Goal: Register for event/course

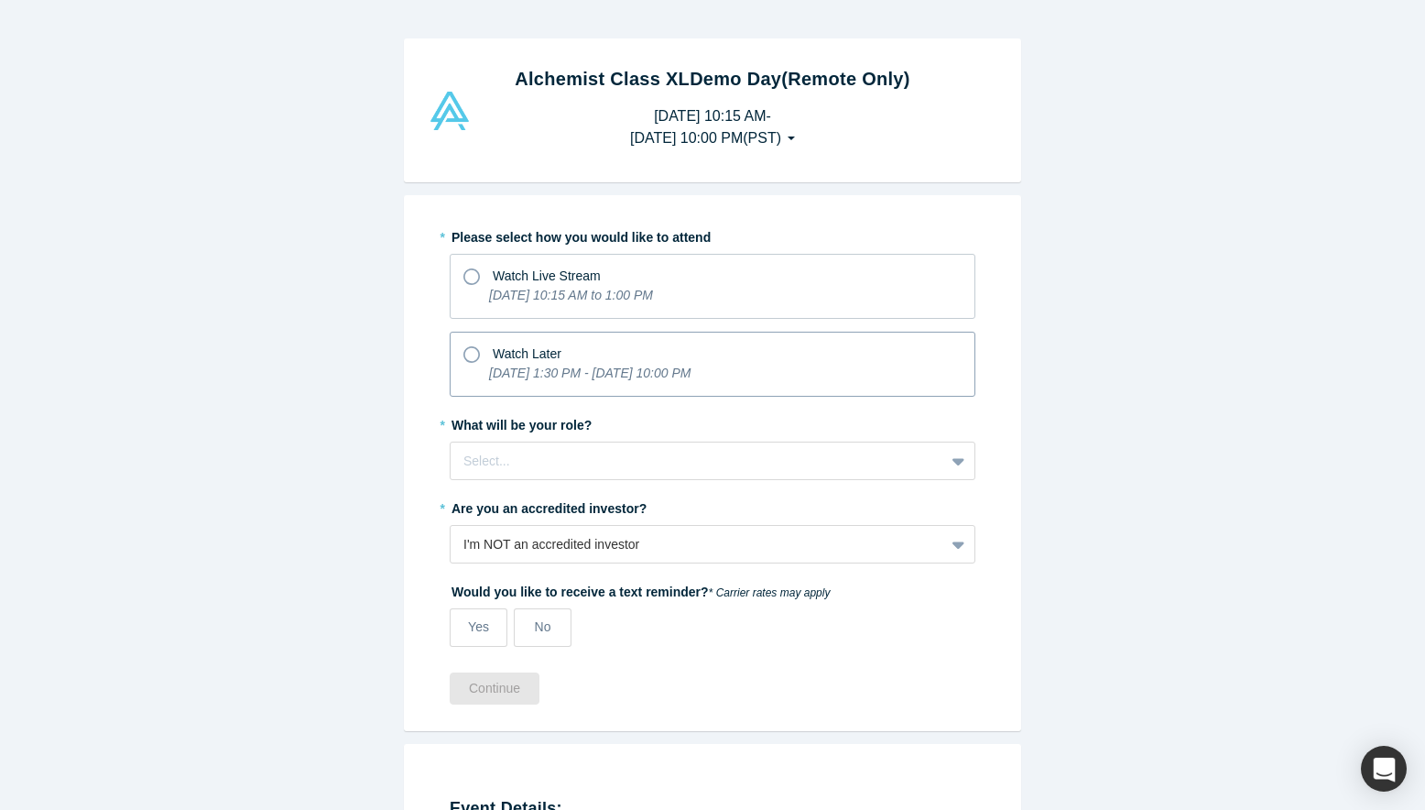
click at [519, 377] on icon "[DATE] 1:30 PM - [DATE] 10:00 PM" at bounding box center [589, 372] width 201 height 15
click at [0, 0] on input "Watch Later [DATE] 1:30 PM - [DATE] 10:00 PM" at bounding box center [0, 0] width 0 height 0
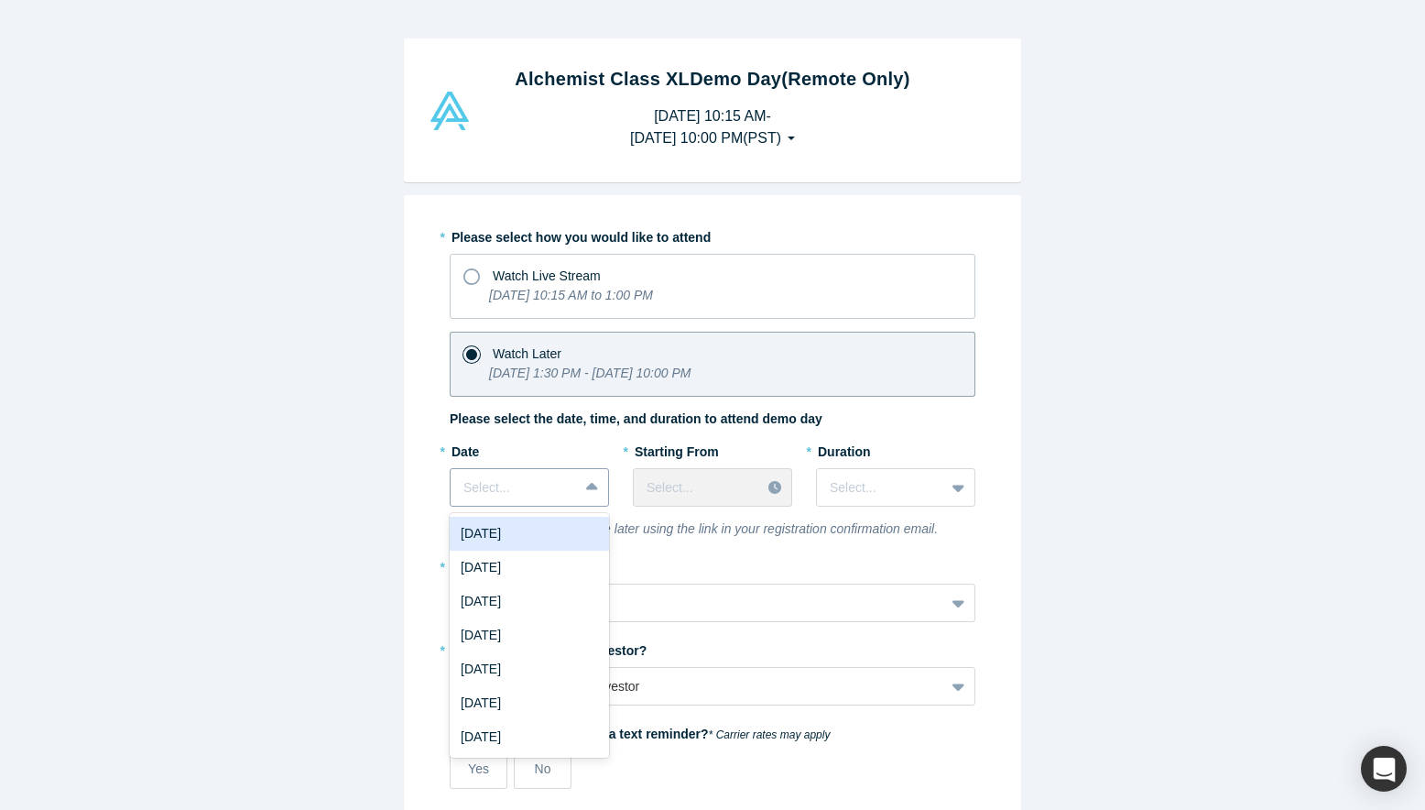
click at [585, 492] on div at bounding box center [593, 487] width 29 height 33
click at [535, 573] on div "[DATE]" at bounding box center [529, 567] width 159 height 34
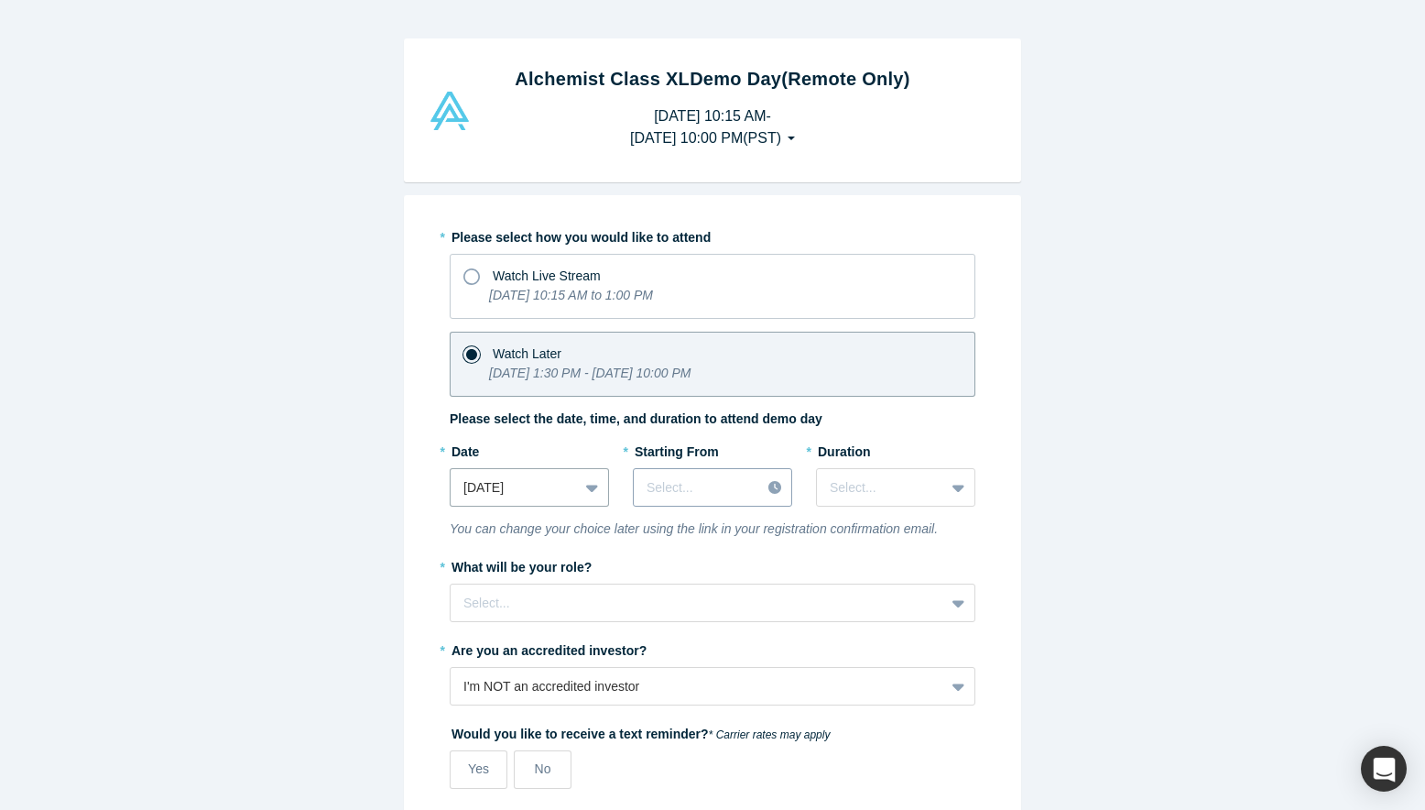
click at [765, 489] on div at bounding box center [776, 486] width 31 height 27
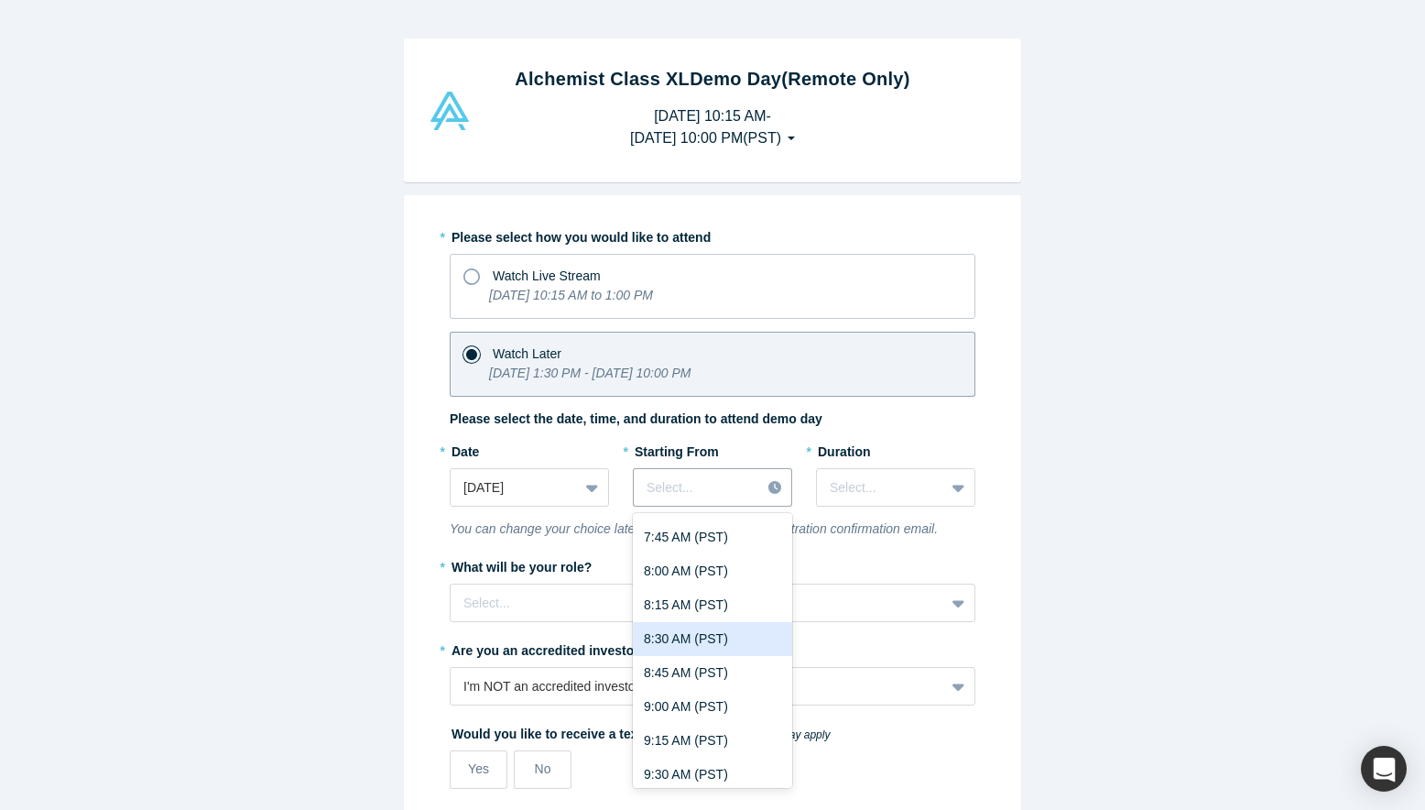
scroll to position [1083, 0]
click at [675, 700] on div "9:00 AM (PST)" at bounding box center [712, 705] width 159 height 34
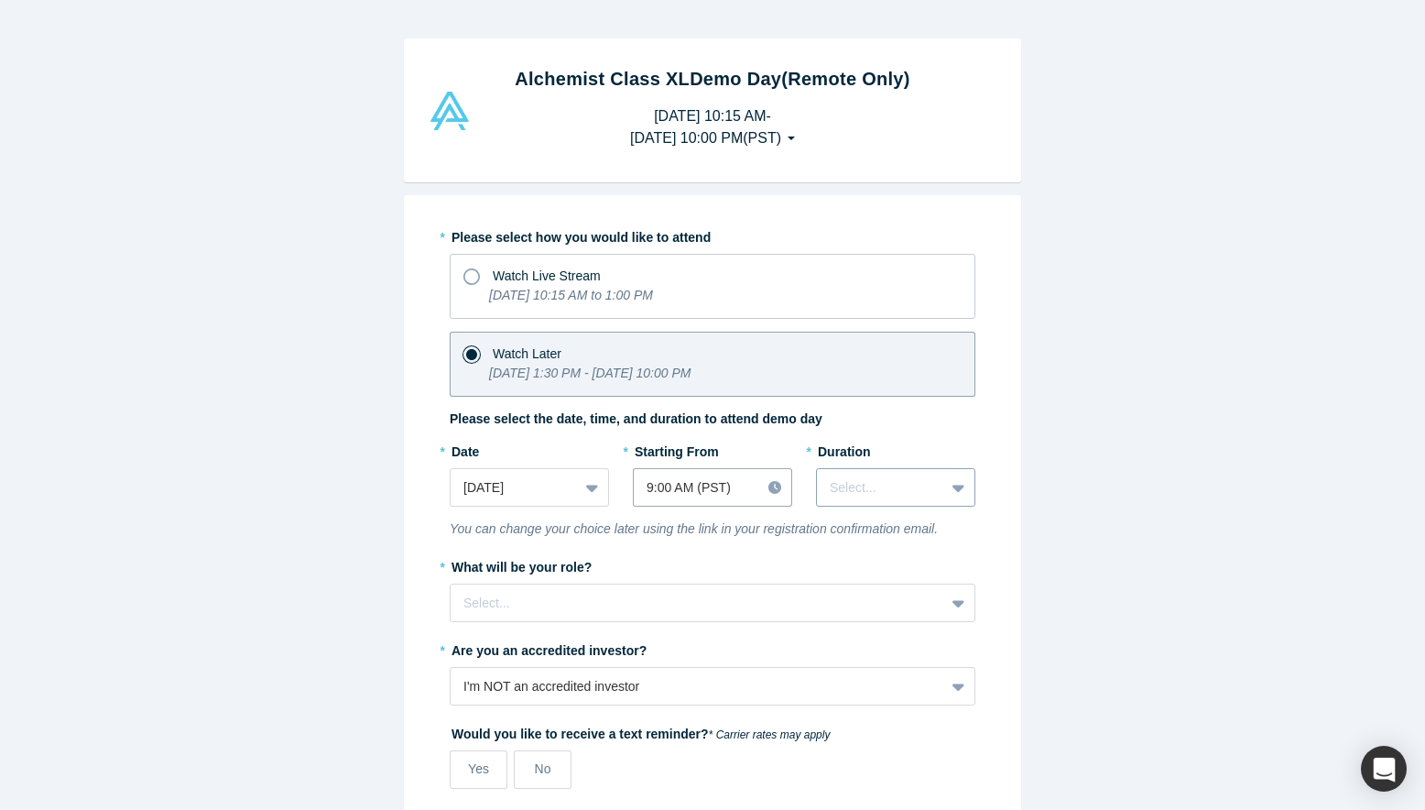
click at [886, 494] on div at bounding box center [881, 487] width 102 height 23
click at [865, 695] on div "3 hours" at bounding box center [895, 703] width 159 height 34
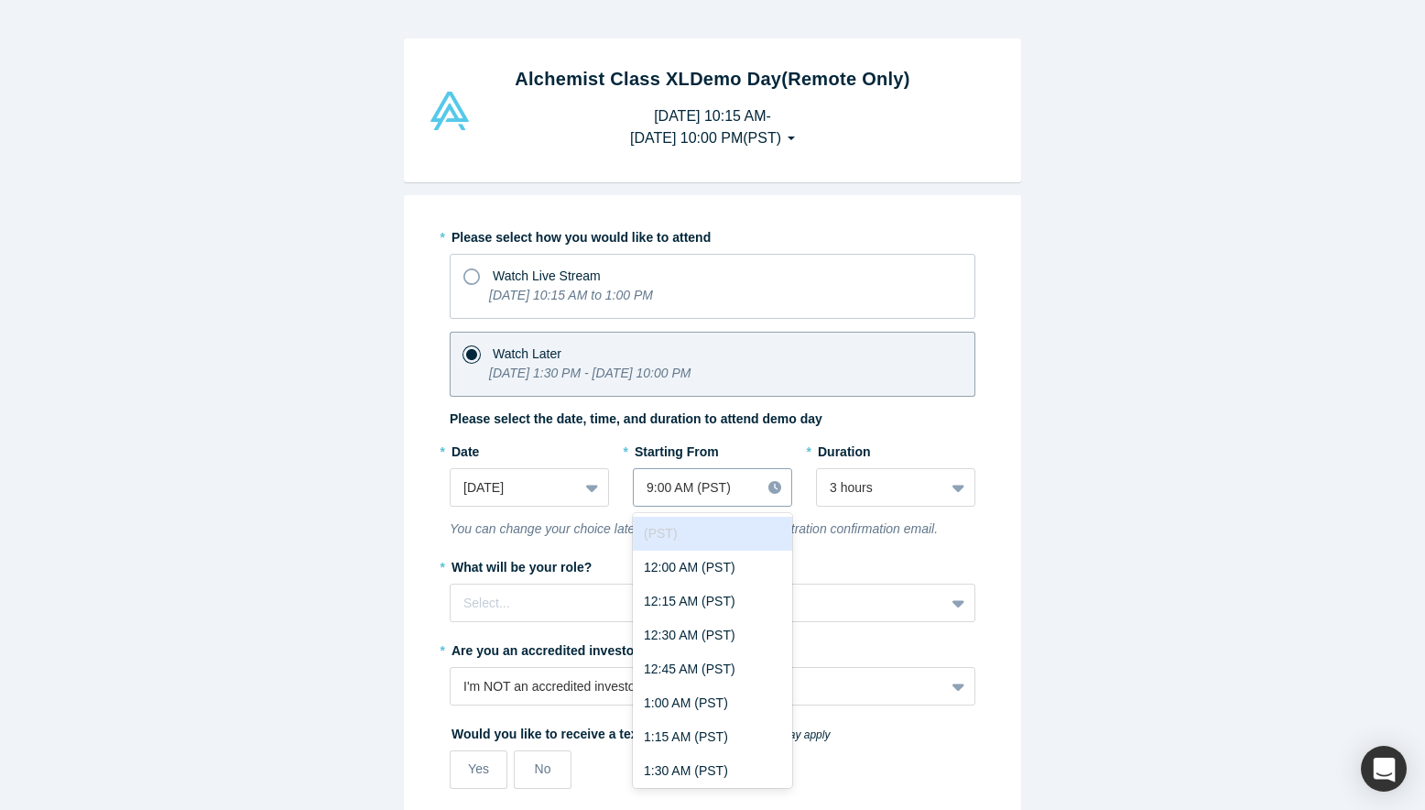
click at [721, 484] on div "9:00 AM (PST)" at bounding box center [697, 487] width 101 height 19
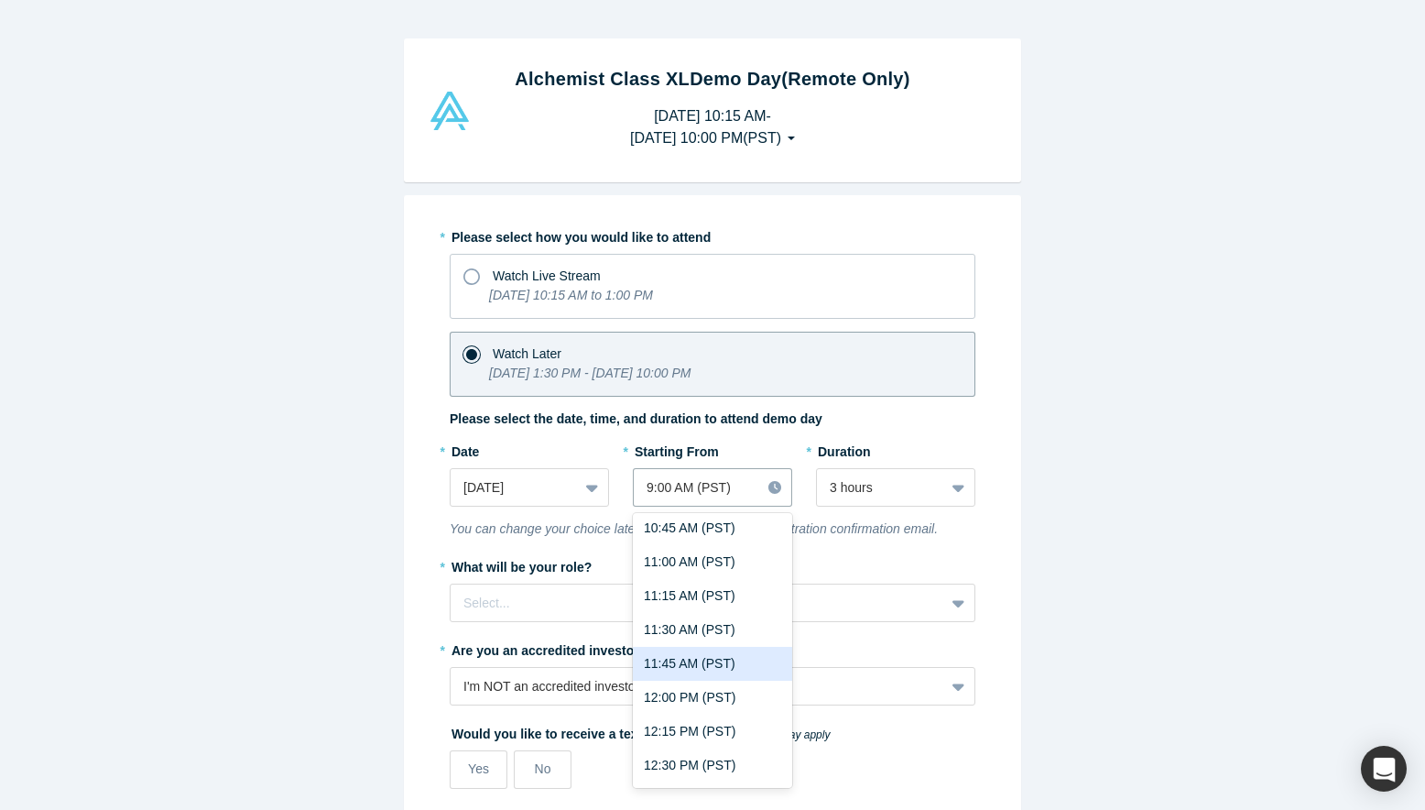
scroll to position [1559, 0]
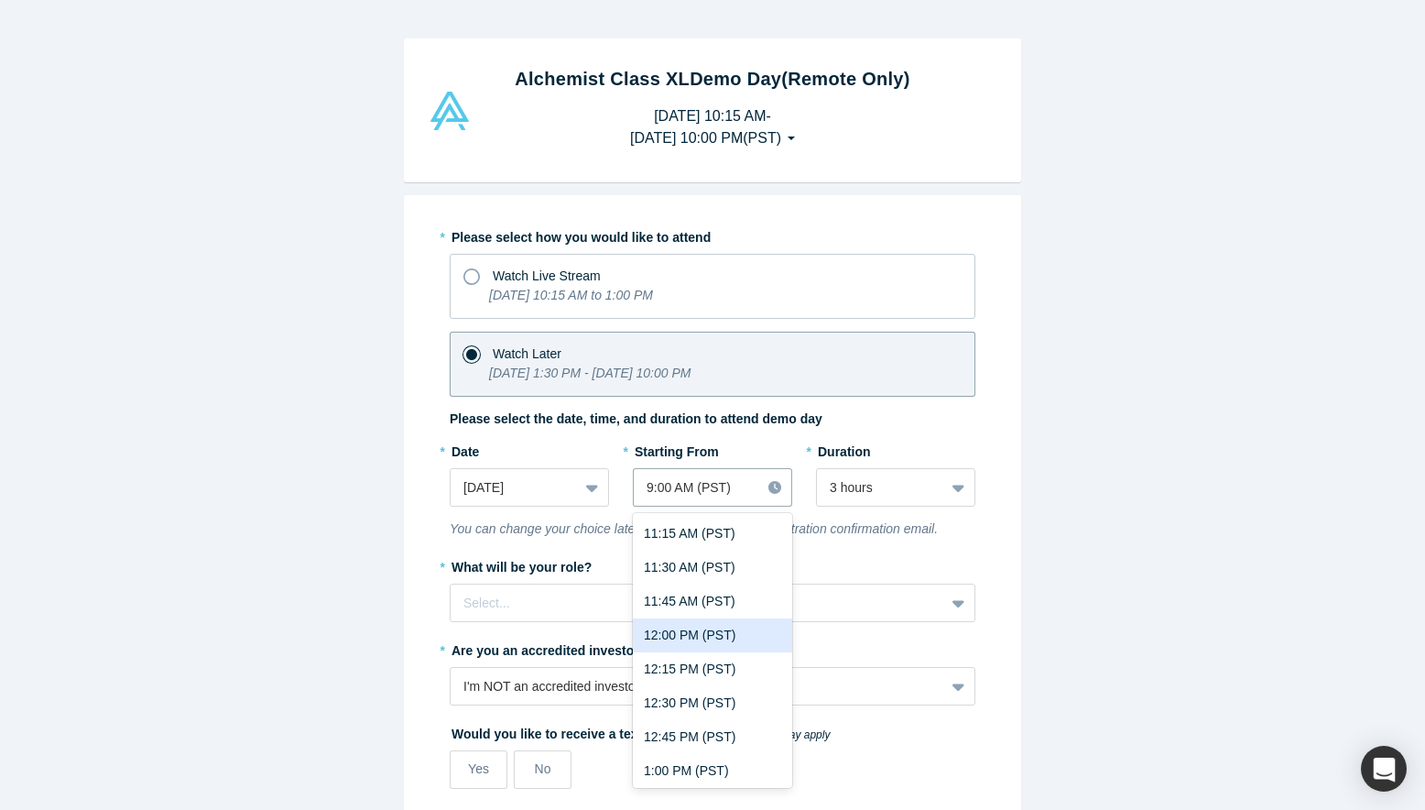
click at [670, 625] on div "12:00 PM (PST)" at bounding box center [712, 635] width 159 height 34
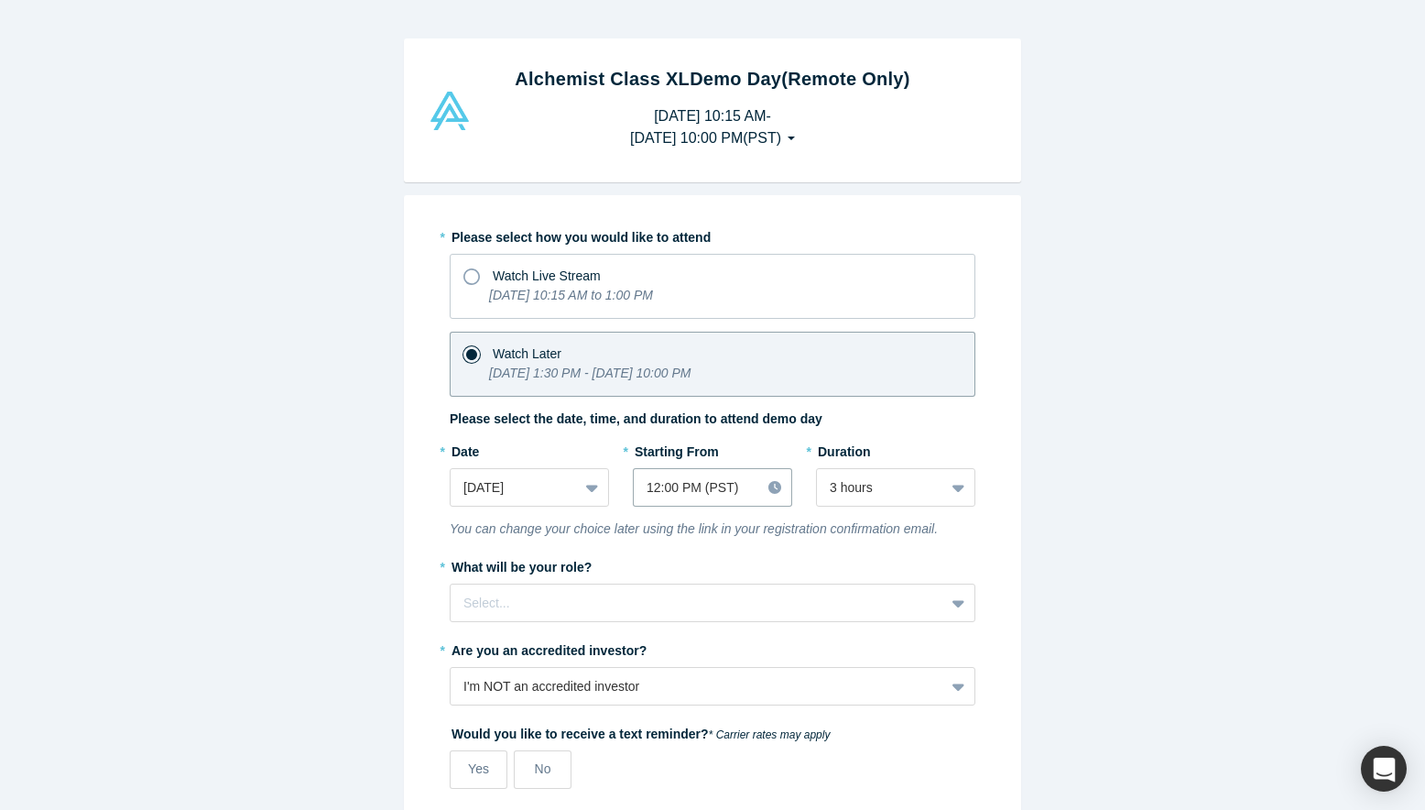
click at [391, 525] on div "Alchemist Class XL Demo Day (Remote Only) [DATE] 10:15 AM - [DATE] 10:00 PM ( P…" at bounding box center [712, 405] width 1425 height 810
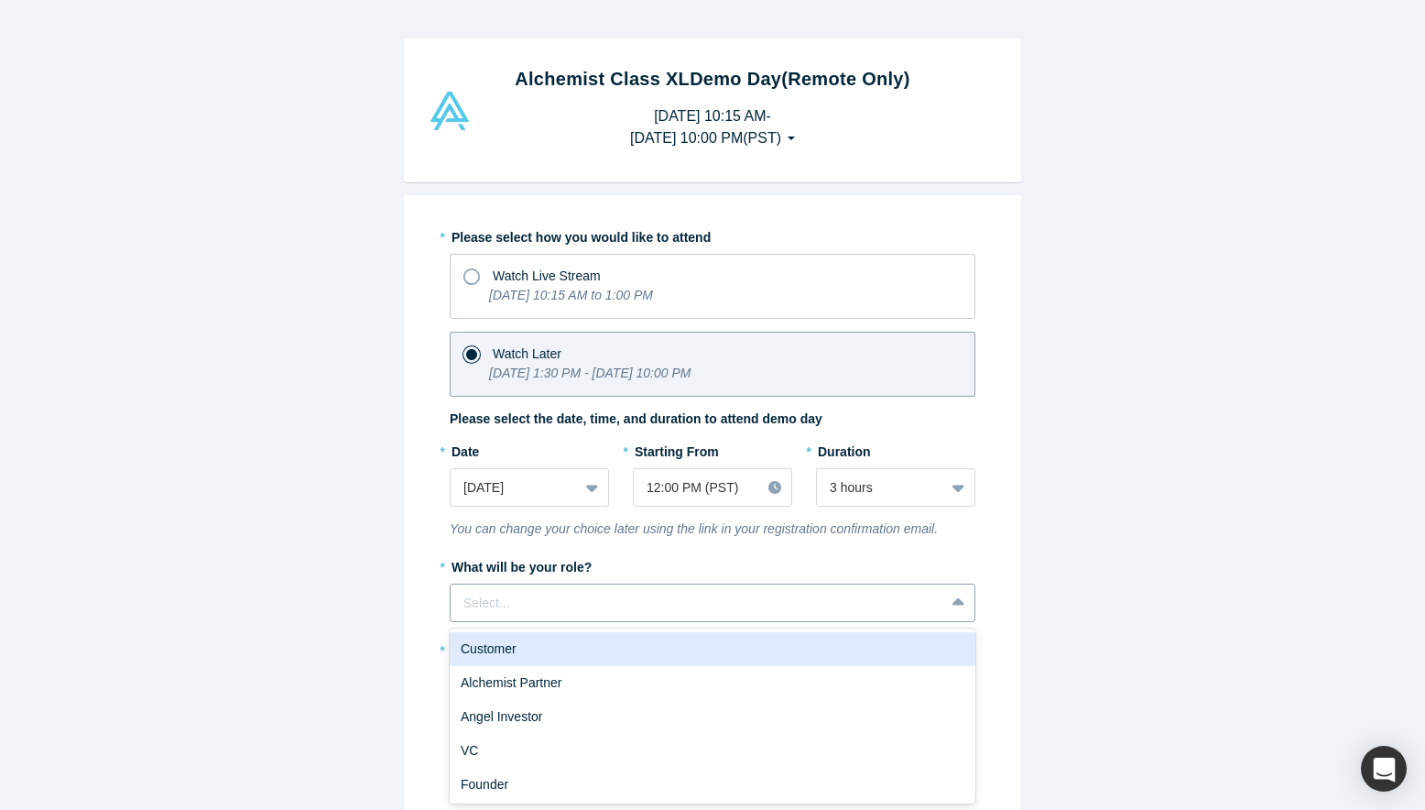
click at [572, 610] on div "Customer, 1 of 6. 6 results available. Use Up and Down to choose options, press…" at bounding box center [713, 602] width 526 height 38
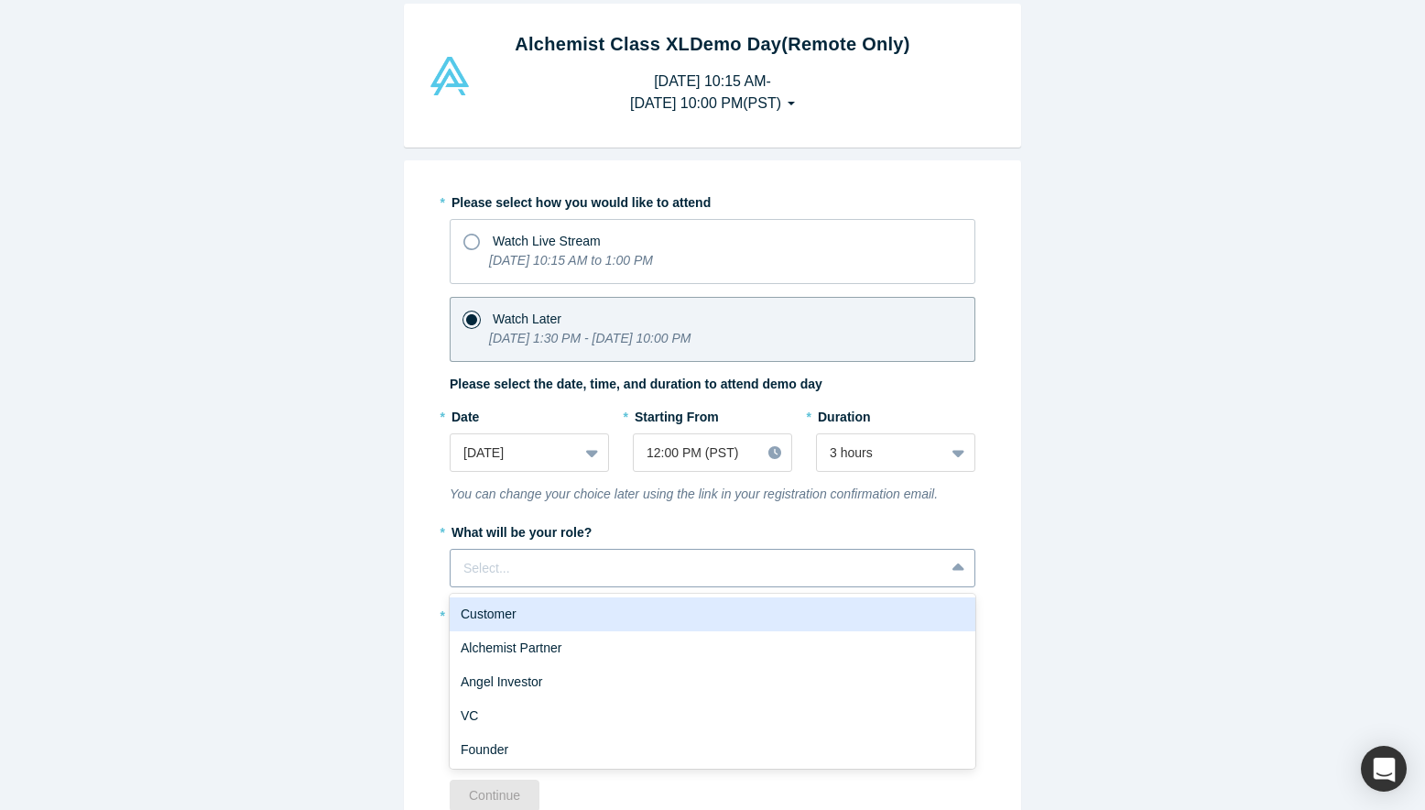
scroll to position [36, 0]
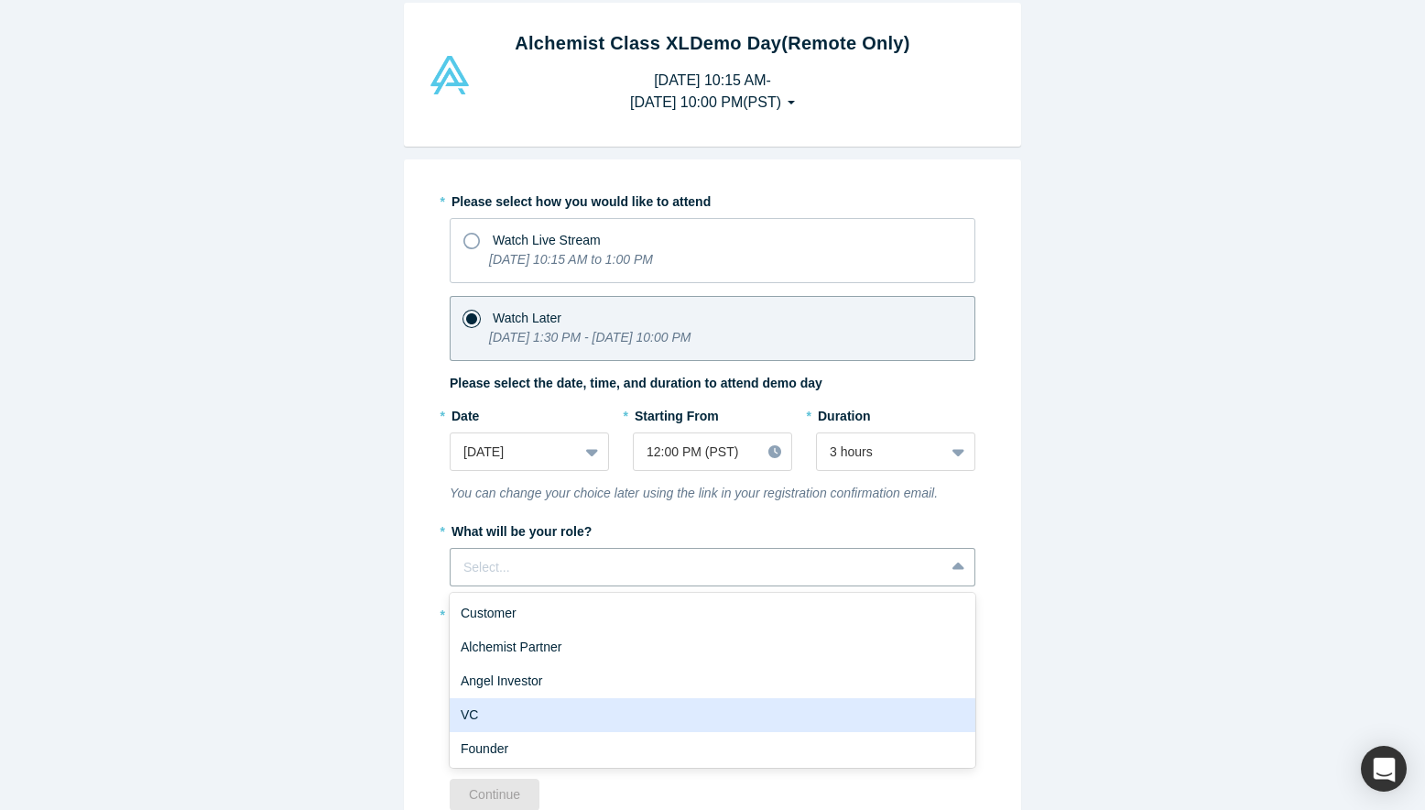
click at [523, 705] on div "VC" at bounding box center [713, 715] width 526 height 34
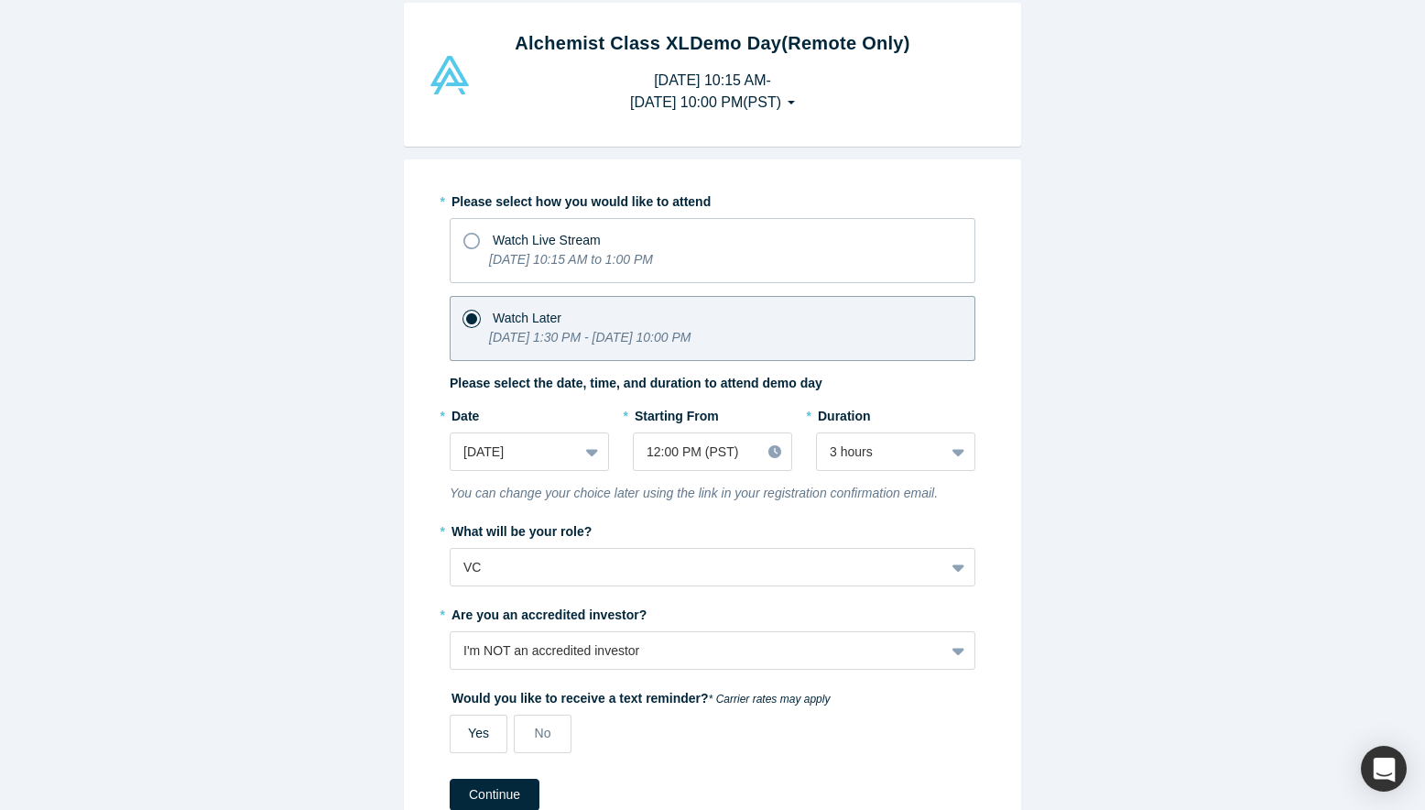
click at [484, 726] on span "Yes" at bounding box center [478, 732] width 21 height 15
click at [0, 0] on input "Yes" at bounding box center [0, 0] width 0 height 0
select select "US"
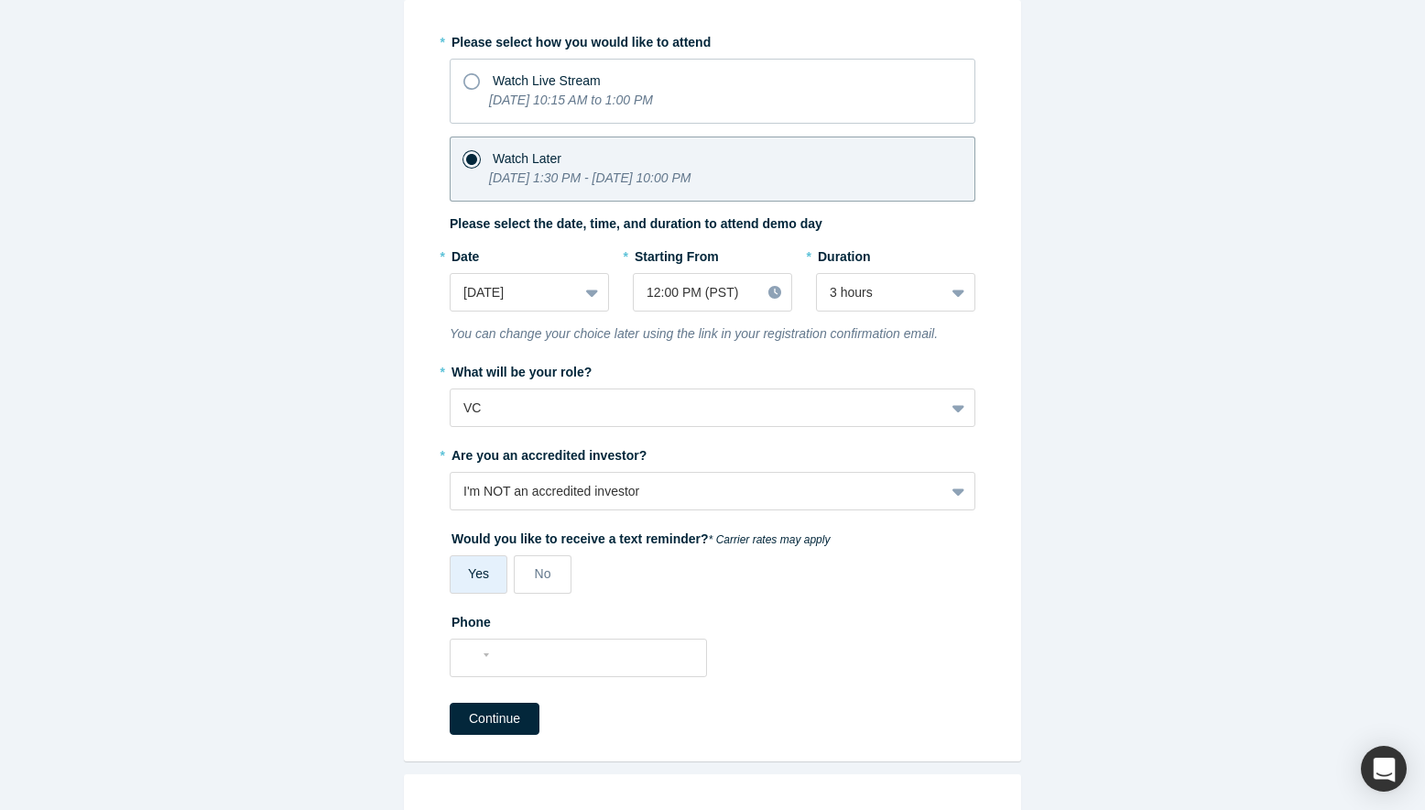
scroll to position [200, 0]
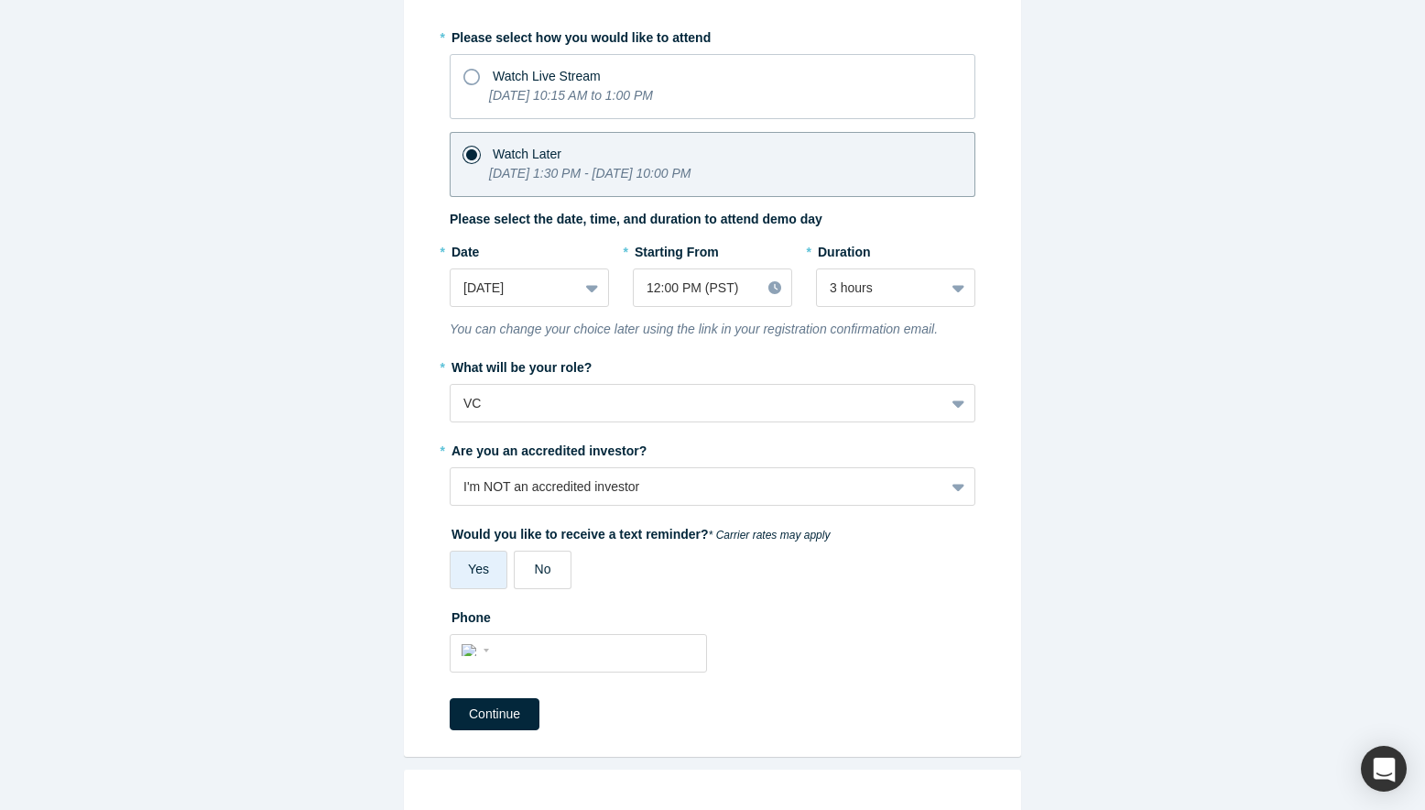
click at [552, 579] on label "No" at bounding box center [543, 569] width 58 height 38
click at [0, 0] on input "No" at bounding box center [0, 0] width 0 height 0
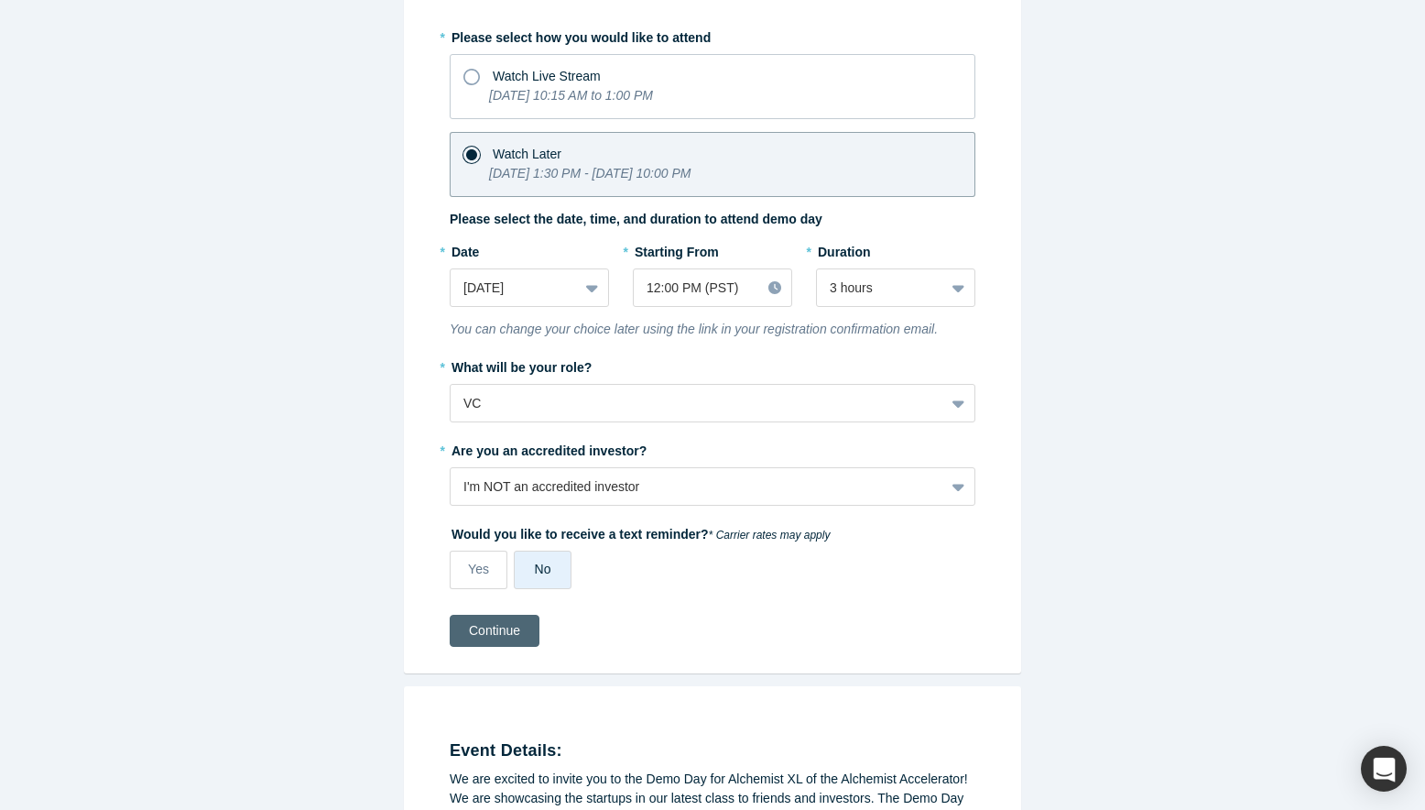
click at [517, 626] on button "Continue" at bounding box center [495, 631] width 90 height 32
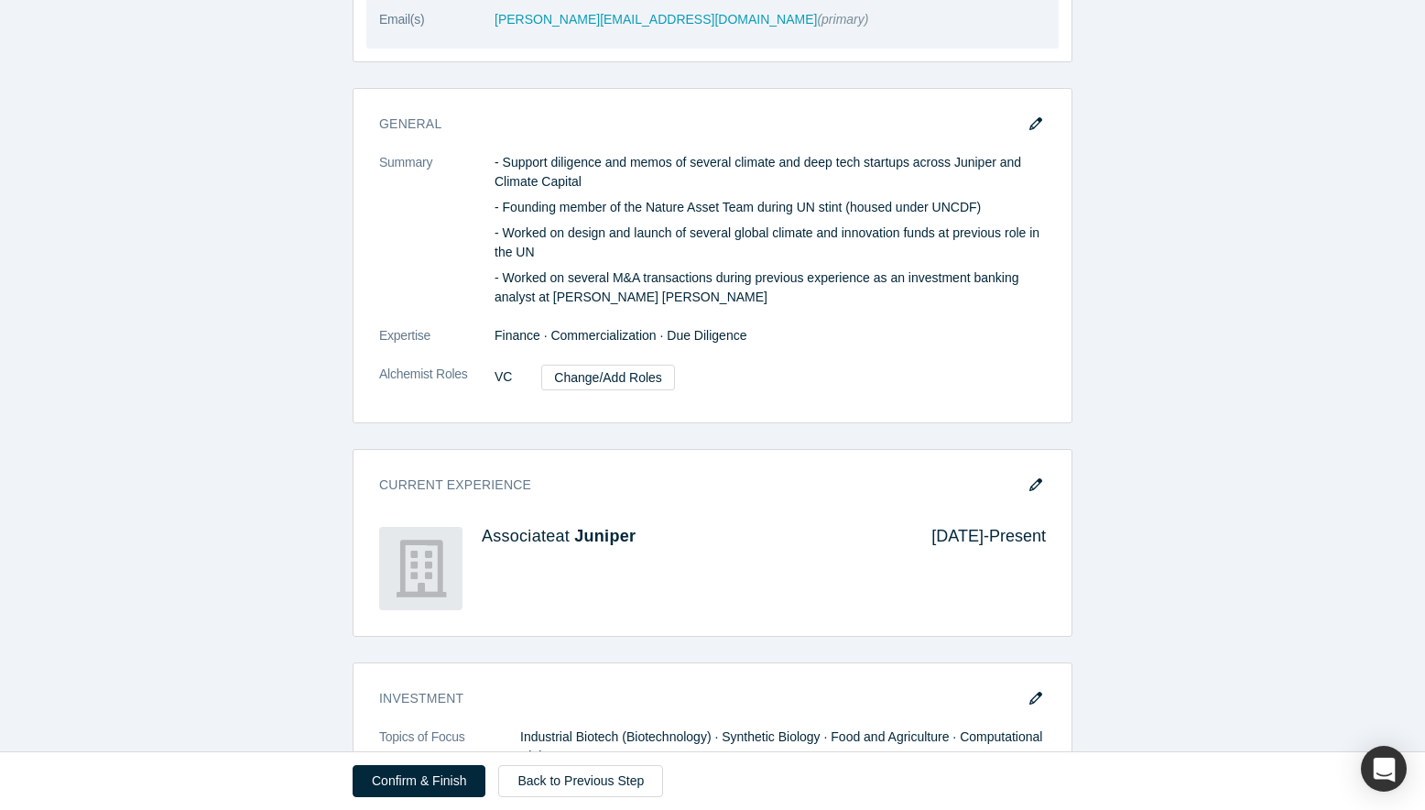
scroll to position [742, 0]
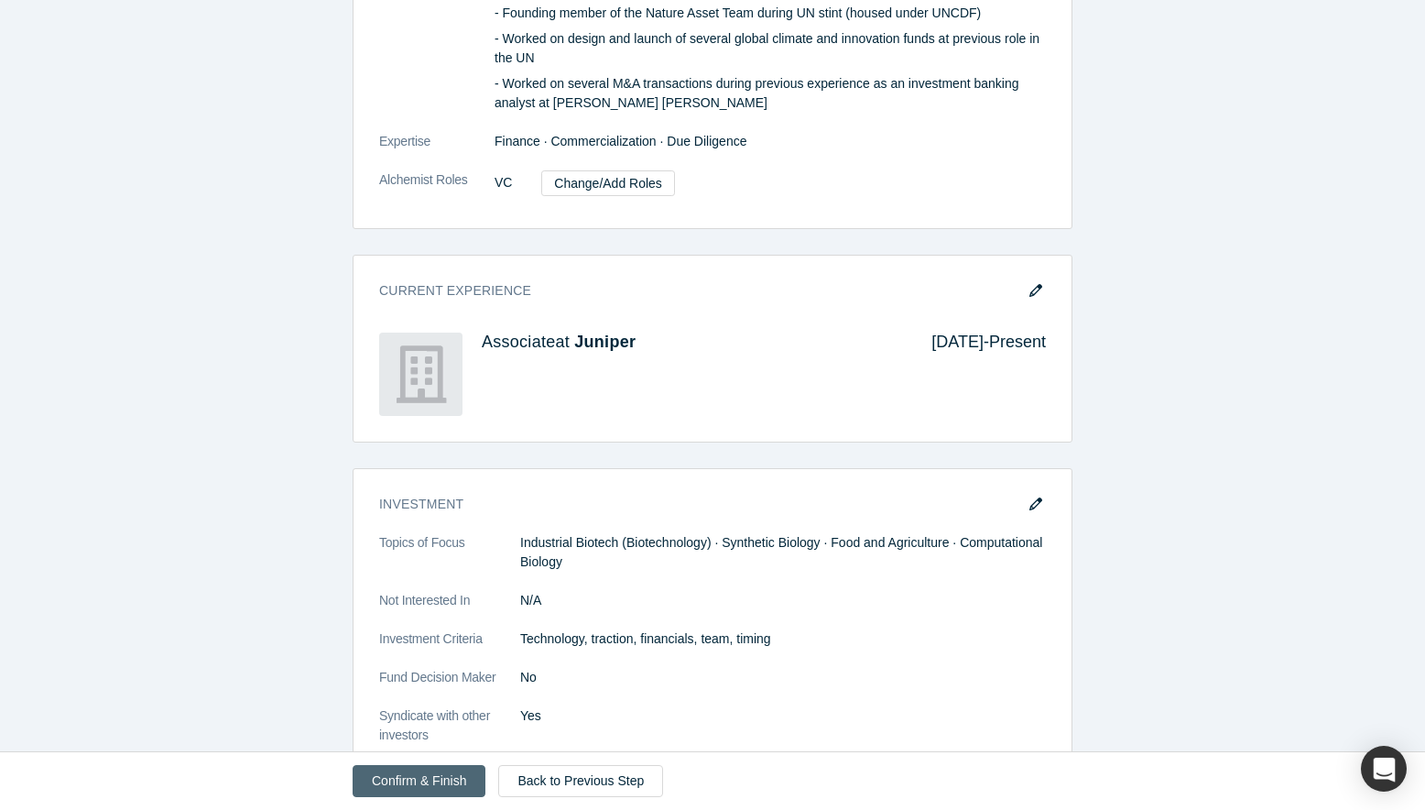
click at [430, 776] on button "Confirm & Finish" at bounding box center [419, 781] width 133 height 32
